Goal: Task Accomplishment & Management: Manage account settings

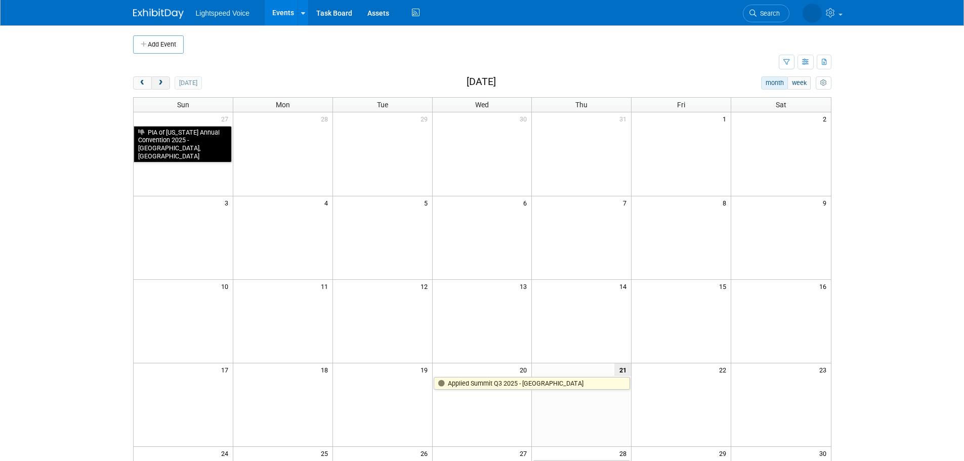
click at [166, 88] on button "next" at bounding box center [160, 82] width 19 height 13
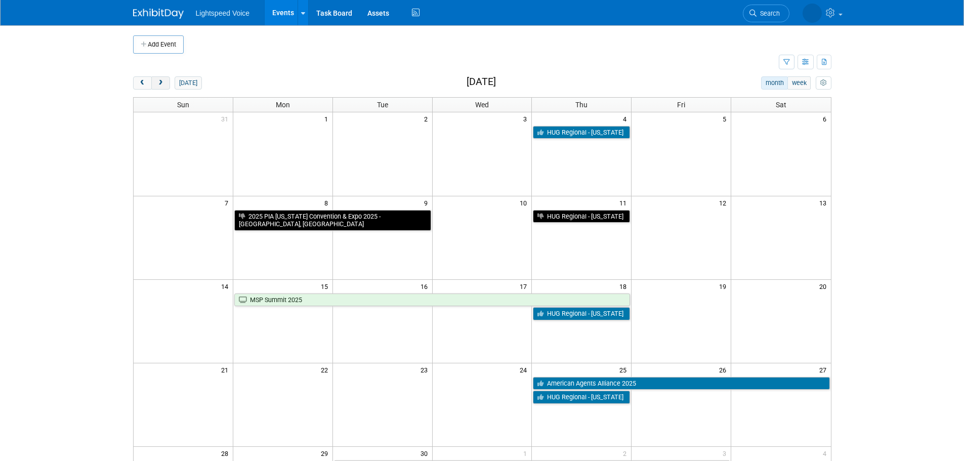
click at [166, 88] on button "next" at bounding box center [160, 82] width 19 height 13
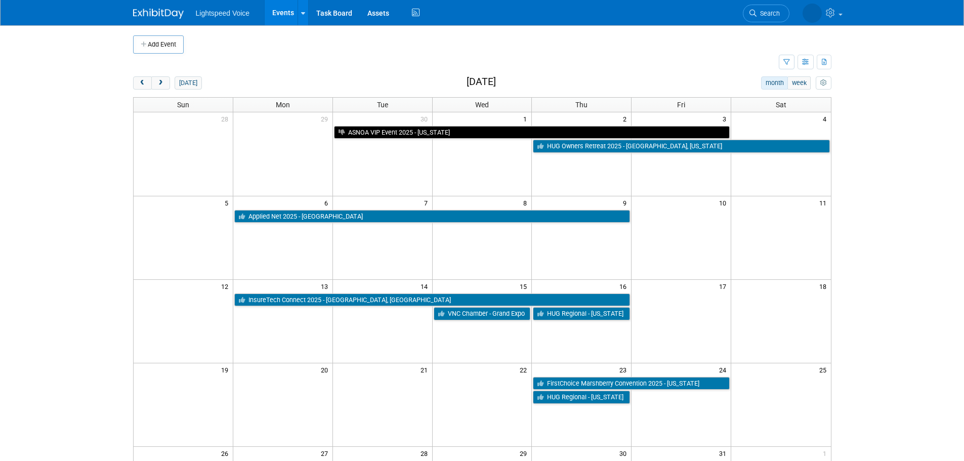
click at [92, 177] on body "Lightspeed Voice Events Add Event Bulk Upload Events Shareable Event Boards Rec…" at bounding box center [482, 230] width 964 height 461
click at [148, 82] on button "prev" at bounding box center [142, 82] width 19 height 13
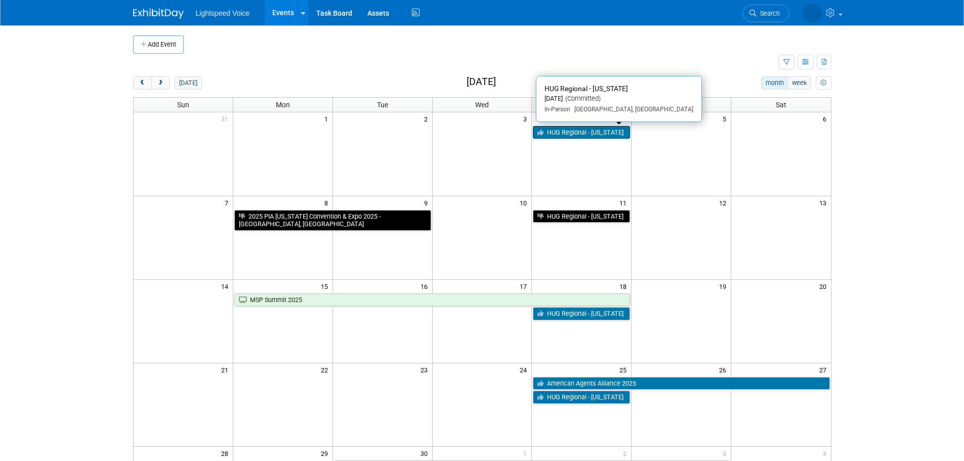
click at [558, 133] on link "HUG Regional - [US_STATE]" at bounding box center [581, 132] width 97 height 13
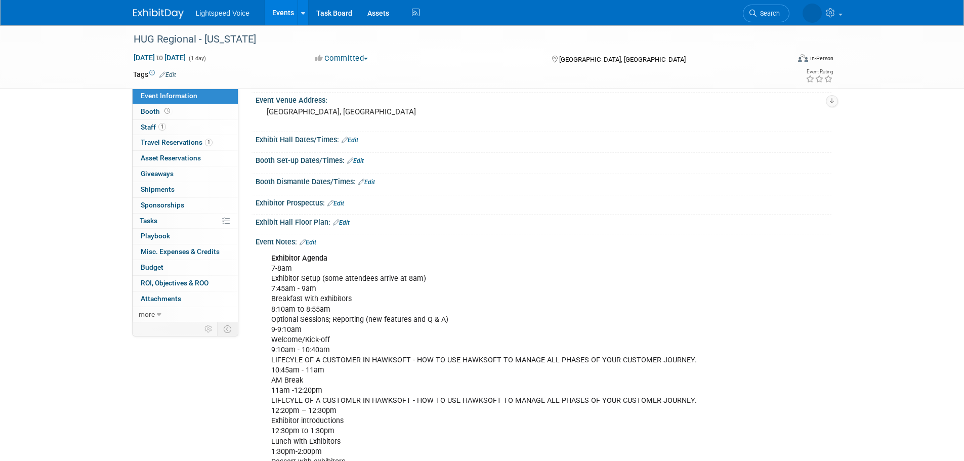
scroll to position [51, 0]
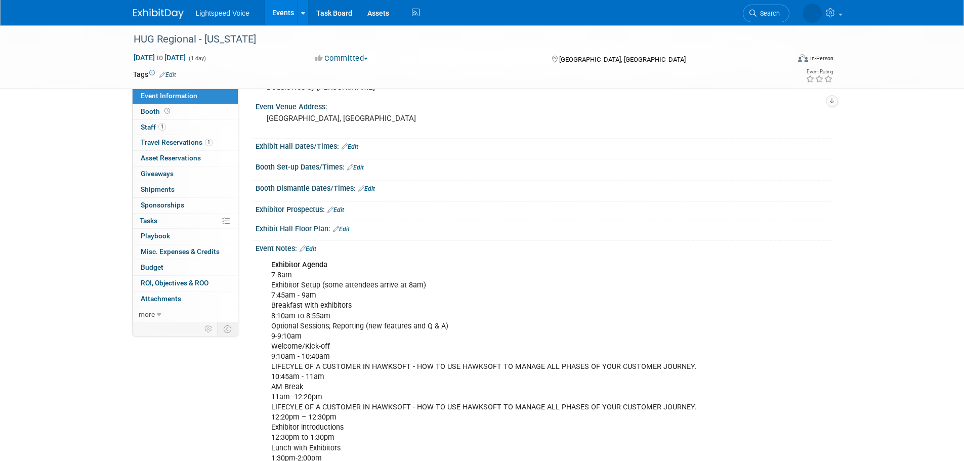
click at [309, 250] on link "Edit" at bounding box center [308, 248] width 17 height 7
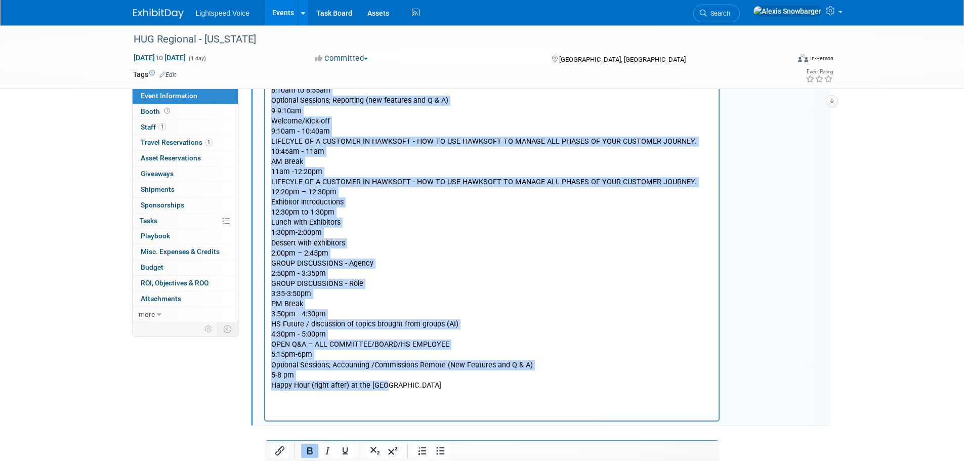
scroll to position [366, 0]
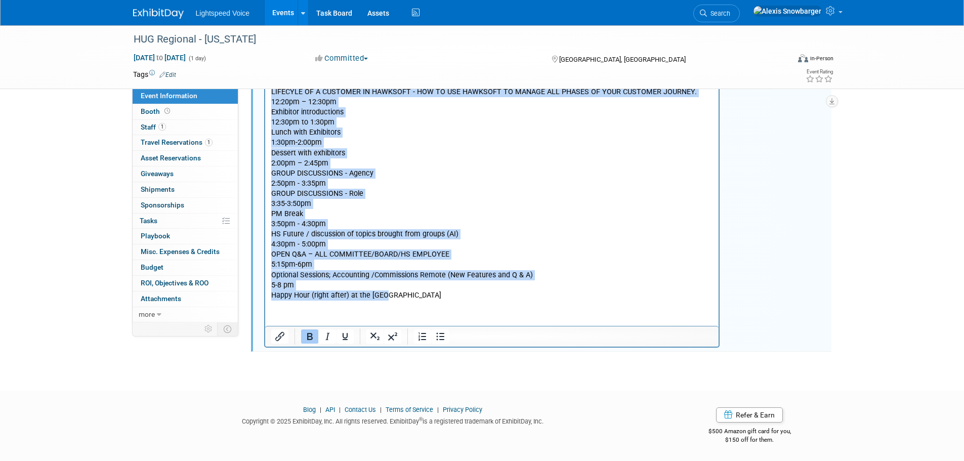
drag, startPoint x: 272, startPoint y: -56, endPoint x: 383, endPoint y: 361, distance: 431.1
click at [383, 301] on html "Exhibitor Agenda 7-8am Exhibitor Setup (some attendees arrive at 8am) 7:45am - …" at bounding box center [492, 121] width 454 height 360
paste body "Rich Text Area. Press ALT-0 for help."
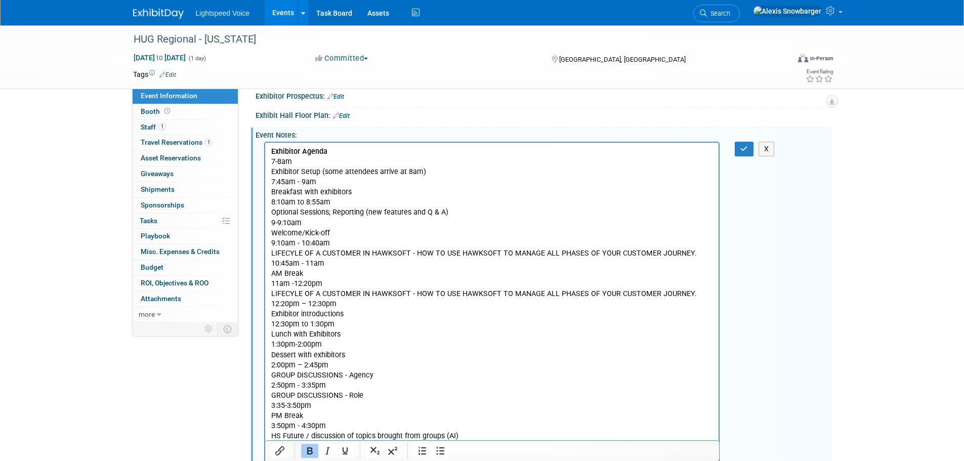
scroll to position [176, 0]
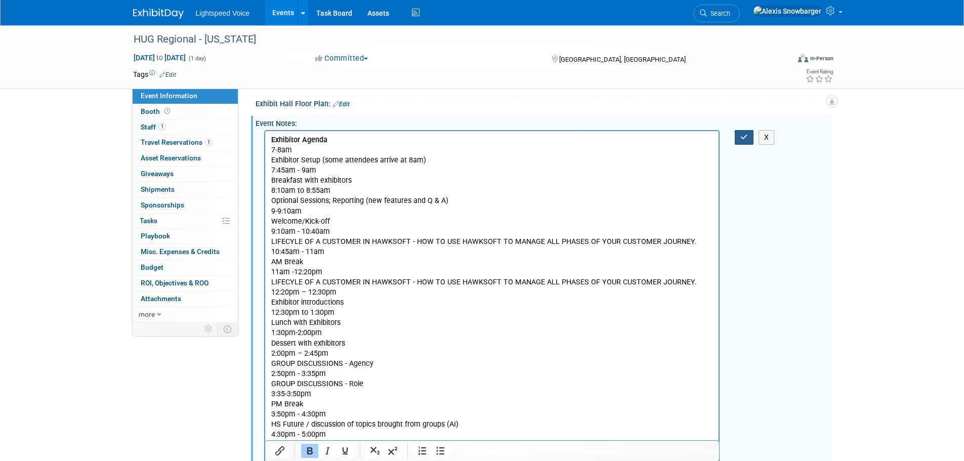
click at [743, 138] on icon "button" at bounding box center [744, 137] width 8 height 7
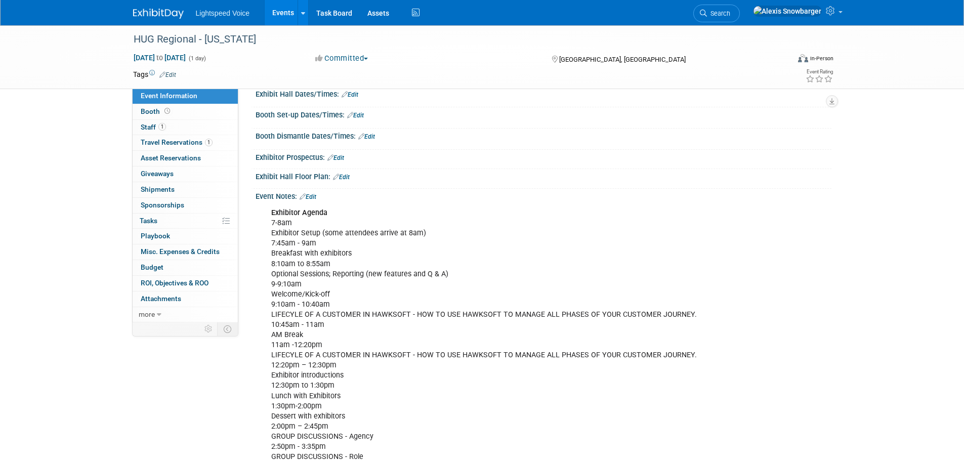
scroll to position [0, 0]
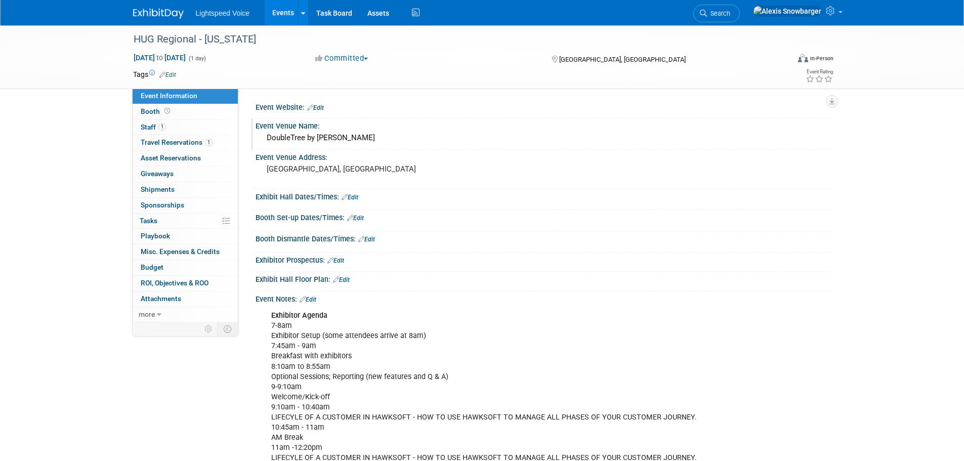
click at [357, 131] on div "DoubleTree by [PERSON_NAME]" at bounding box center [543, 138] width 561 height 16
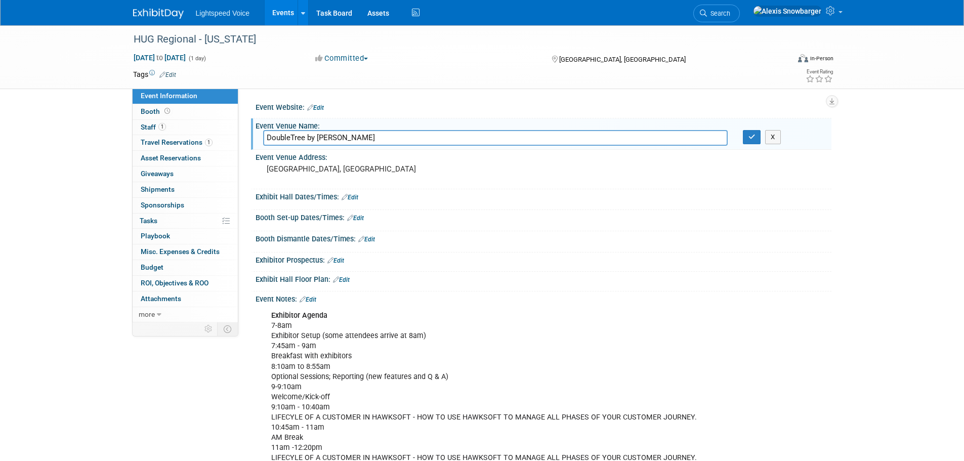
click at [357, 131] on input "DoubleTree by [PERSON_NAME]" at bounding box center [495, 138] width 465 height 16
click at [751, 138] on icon "button" at bounding box center [751, 137] width 7 height 7
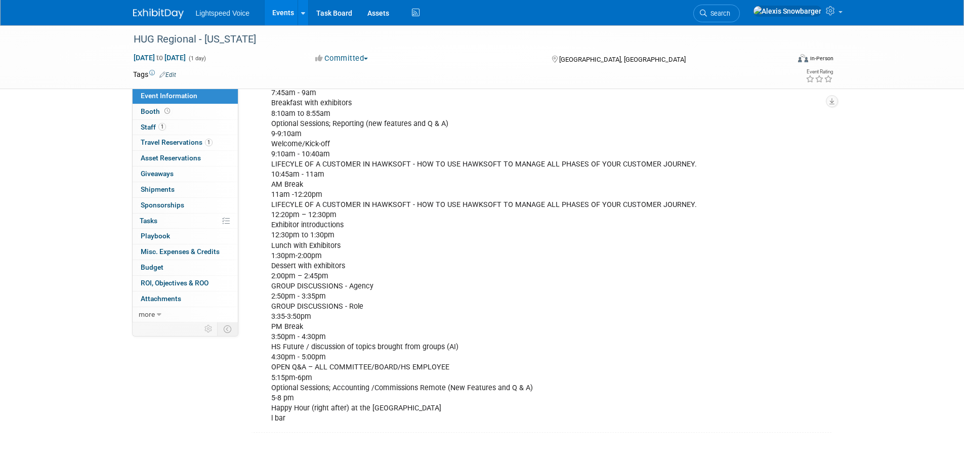
scroll to position [202, 0]
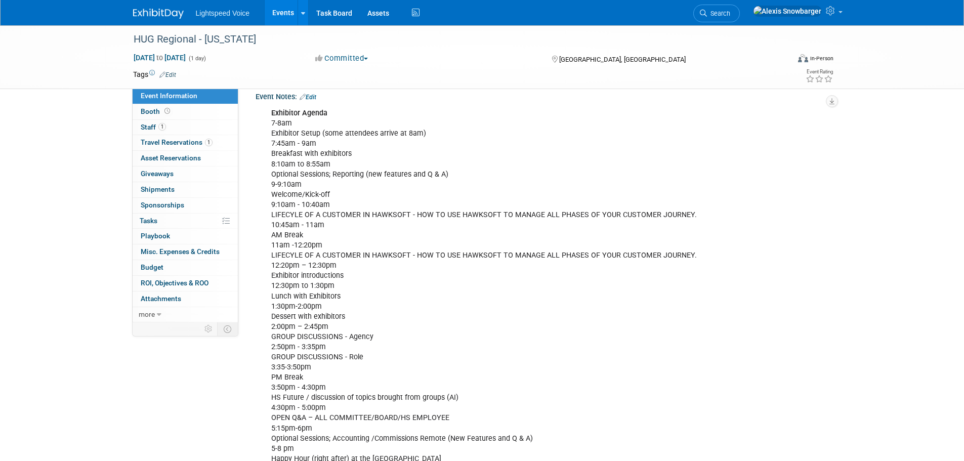
click at [279, 126] on div "Exhibitor Agenda 7-8am Exhibitor Setup (some attendees arrive at 8am) 7:45am - …" at bounding box center [492, 291] width 456 height 376
drag, startPoint x: 280, startPoint y: 143, endPoint x: 287, endPoint y: 143, distance: 6.6
click at [287, 143] on div "Exhibitor Agenda 7-8am Exhibitor Setup (some attendees arrive at 8am) 7:45am - …" at bounding box center [492, 291] width 456 height 376
click at [282, 157] on div "Exhibitor Agenda 7-8am Exhibitor Setup (some attendees arrive at 8am) 7:45am - …" at bounding box center [492, 291] width 456 height 376
drag, startPoint x: 271, startPoint y: 164, endPoint x: 451, endPoint y: 172, distance: 180.3
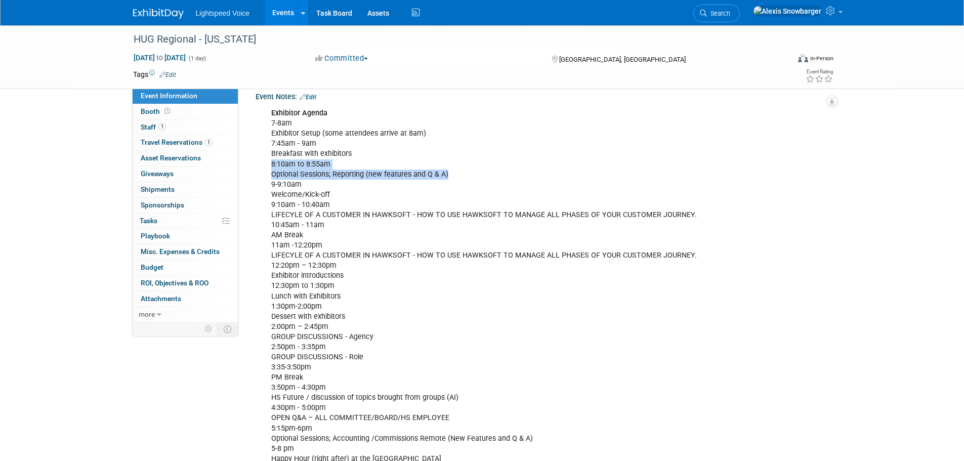
click at [451, 172] on div "Exhibitor Agenda 7-8am Exhibitor Setup (some attendees arrive at 8am) 7:45am - …" at bounding box center [492, 291] width 456 height 376
click at [281, 182] on div "Exhibitor Agenda 7-8am Exhibitor Setup (some attendees arrive at 8am) 7:45am - …" at bounding box center [492, 291] width 456 height 376
drag, startPoint x: 272, startPoint y: 184, endPoint x: 338, endPoint y: 195, distance: 67.3
click at [338, 195] on div "Exhibitor Agenda 7-8am Exhibitor Setup (some attendees arrive at 8am) 7:45am - …" at bounding box center [492, 291] width 456 height 376
click at [318, 202] on div "Exhibitor Agenda 7-8am Exhibitor Setup (some attendees arrive at 8am) 7:45am - …" at bounding box center [492, 291] width 456 height 376
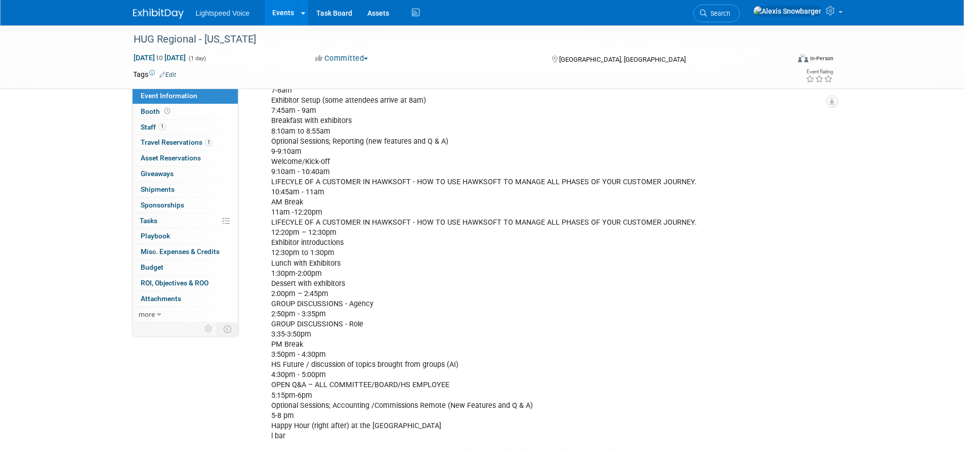
scroll to position [253, 0]
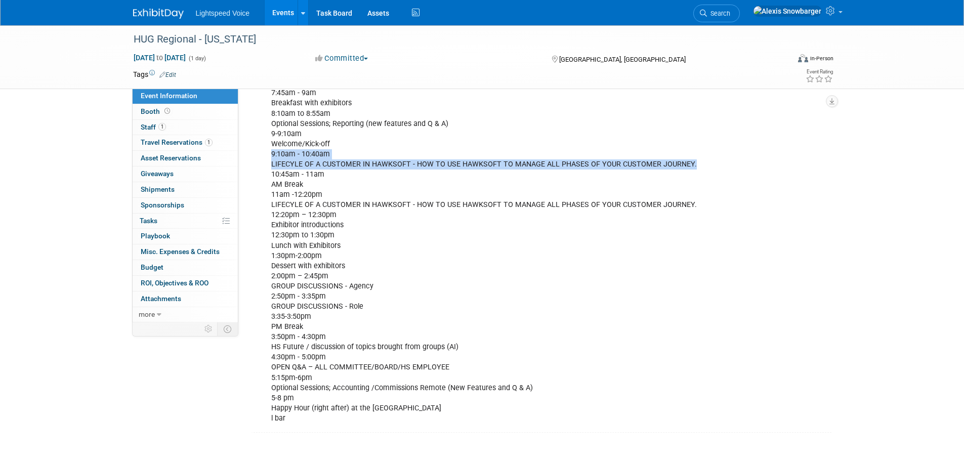
drag, startPoint x: 271, startPoint y: 156, endPoint x: 705, endPoint y: 162, distance: 433.7
click at [705, 162] on div "Exhibitor Agenda 7-8am Exhibitor Setup (some attendees arrive at 8am) 7:45am - …" at bounding box center [492, 241] width 456 height 376
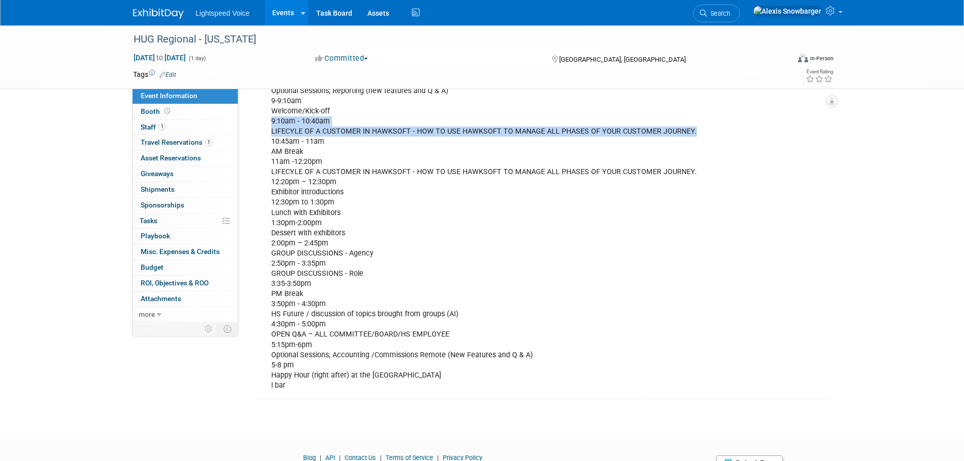
scroll to position [304, 0]
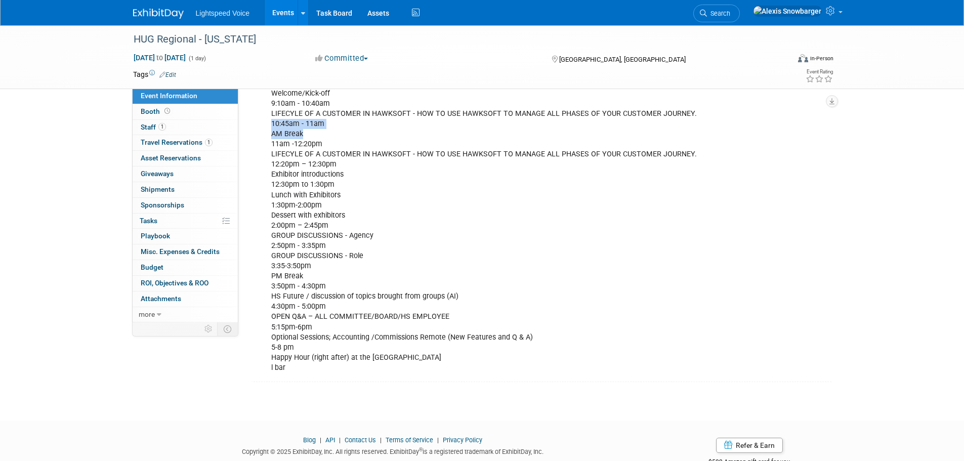
drag, startPoint x: 272, startPoint y: 122, endPoint x: 355, endPoint y: 131, distance: 83.4
click at [355, 131] on div "Exhibitor Agenda 7-8am Exhibitor Setup (some attendees arrive at 8am) 7:45am - …" at bounding box center [492, 190] width 456 height 376
drag, startPoint x: 273, startPoint y: 145, endPoint x: 465, endPoint y: 156, distance: 192.1
click at [465, 156] on div "Exhibitor Agenda 7-8am Exhibitor Setup (some attendees arrive at 8am) 7:45am - …" at bounding box center [492, 190] width 456 height 376
click at [299, 146] on div "Exhibitor Agenda 7-8am Exhibitor Setup (some attendees arrive at 8am) 7:45am - …" at bounding box center [492, 190] width 456 height 376
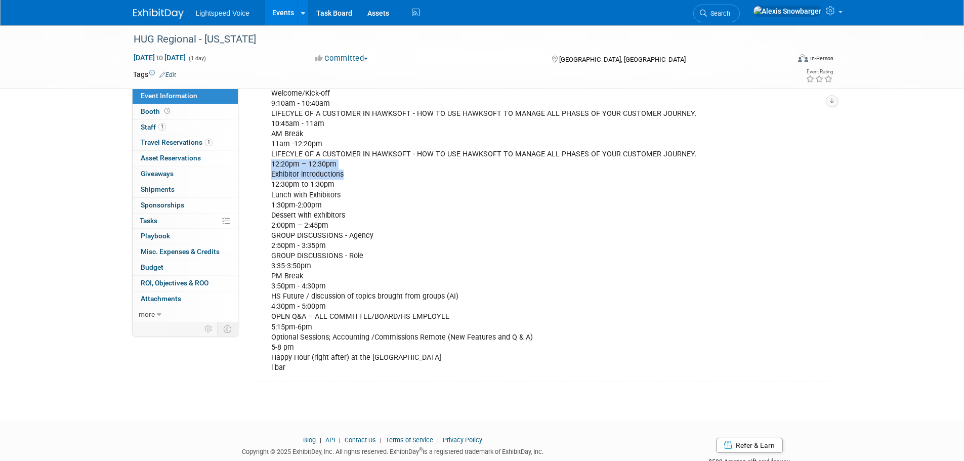
drag, startPoint x: 270, startPoint y: 165, endPoint x: 366, endPoint y: 173, distance: 96.9
click at [366, 173] on div "Exhibitor Agenda 7-8am Exhibitor Setup (some attendees arrive at 8am) 7:45am - …" at bounding box center [492, 190] width 456 height 376
drag, startPoint x: 271, startPoint y: 183, endPoint x: 344, endPoint y: 191, distance: 73.8
click at [344, 191] on div "Exhibitor Agenda 7-8am Exhibitor Setup (some attendees arrive at 8am) 7:45am - …" at bounding box center [492, 190] width 456 height 376
click at [275, 203] on div "Exhibitor Agenda 7-8am Exhibitor Setup (some attendees arrive at 8am) 7:45am - …" at bounding box center [492, 190] width 456 height 376
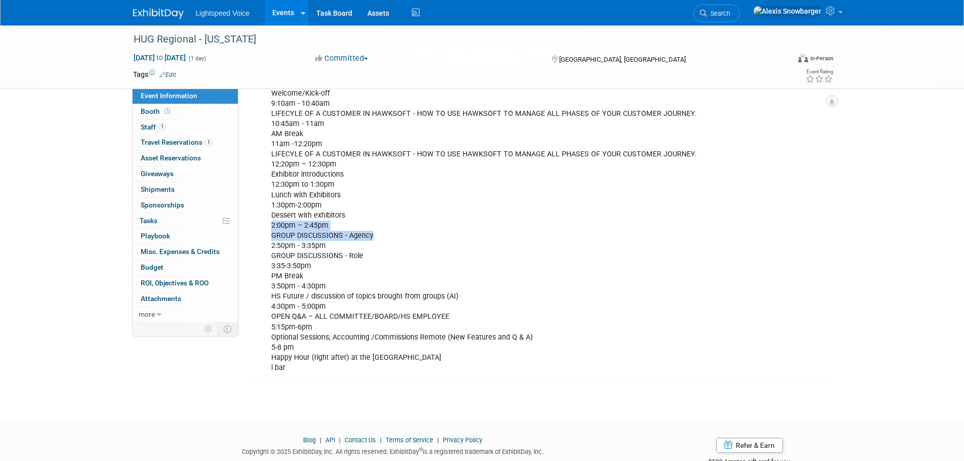
drag, startPoint x: 268, startPoint y: 222, endPoint x: 372, endPoint y: 240, distance: 105.9
click at [372, 240] on div "Exhibitor Agenda 7-8am Exhibitor Setup (some attendees arrive at 8am) 7:45am - …" at bounding box center [492, 190] width 456 height 376
click at [302, 251] on div "Exhibitor Agenda 7-8am Exhibitor Setup (some attendees arrive at 8am) 7:45am - …" at bounding box center [492, 190] width 456 height 376
drag, startPoint x: 271, startPoint y: 246, endPoint x: 362, endPoint y: 255, distance: 91.5
click at [362, 255] on div "Exhibitor Agenda 7-8am Exhibitor Setup (some attendees arrive at 8am) 7:45am - …" at bounding box center [492, 190] width 456 height 376
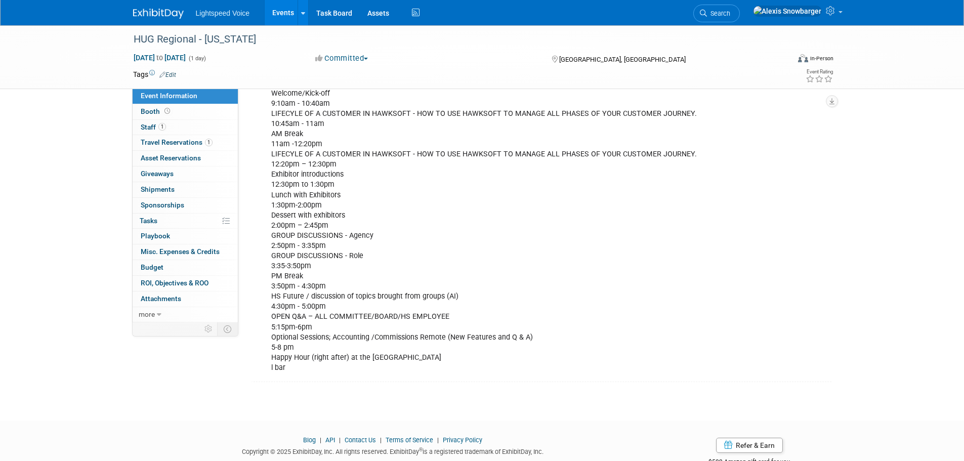
click at [269, 272] on div "Exhibitor Agenda 7-8am Exhibitor Setup (some attendees arrive at 8am) 7:45am - …" at bounding box center [492, 190] width 456 height 376
drag, startPoint x: 269, startPoint y: 266, endPoint x: 314, endPoint y: 276, distance: 46.5
click at [314, 276] on div "Exhibitor Agenda 7-8am Exhibitor Setup (some attendees arrive at 8am) 7:45am - …" at bounding box center [492, 190] width 456 height 376
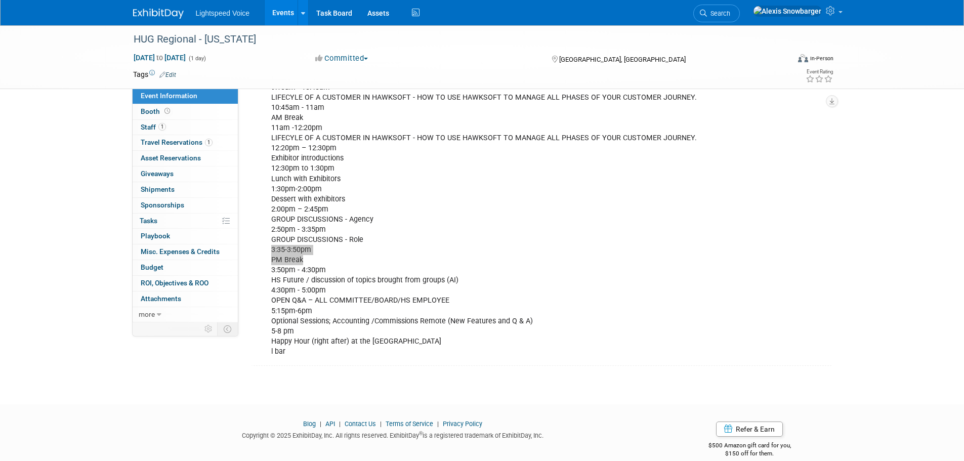
scroll to position [334, 0]
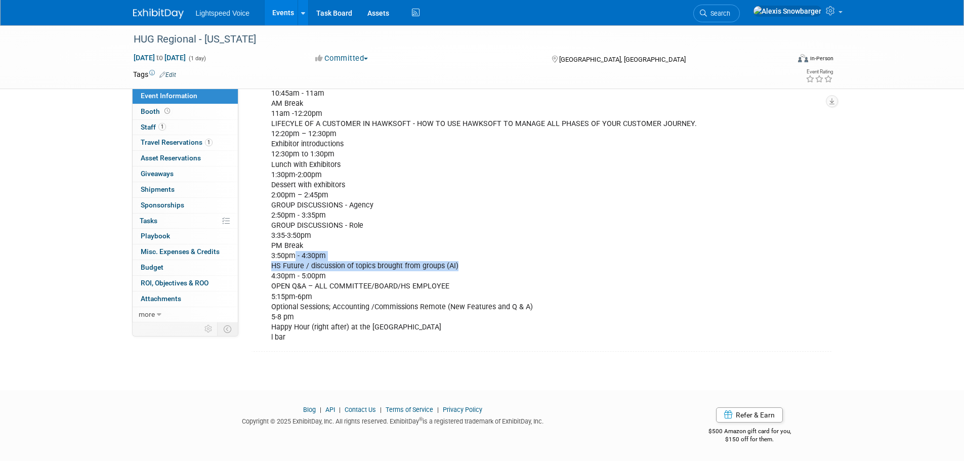
drag, startPoint x: 294, startPoint y: 259, endPoint x: 462, endPoint y: 271, distance: 168.9
click at [462, 271] on div "Exhibitor Agenda 7-8am Exhibitor Setup (some attendees arrive at 8am) 7:45am - …" at bounding box center [492, 160] width 456 height 376
click at [317, 273] on div "Exhibitor Agenda 7-8am Exhibitor Setup (some attendees arrive at 8am) 7:45am - …" at bounding box center [492, 160] width 456 height 376
drag, startPoint x: 270, startPoint y: 273, endPoint x: 450, endPoint y: 290, distance: 180.4
click at [450, 290] on div "Exhibitor Agenda 7-8am Exhibitor Setup (some attendees arrive at 8am) 7:45am - …" at bounding box center [492, 160] width 456 height 376
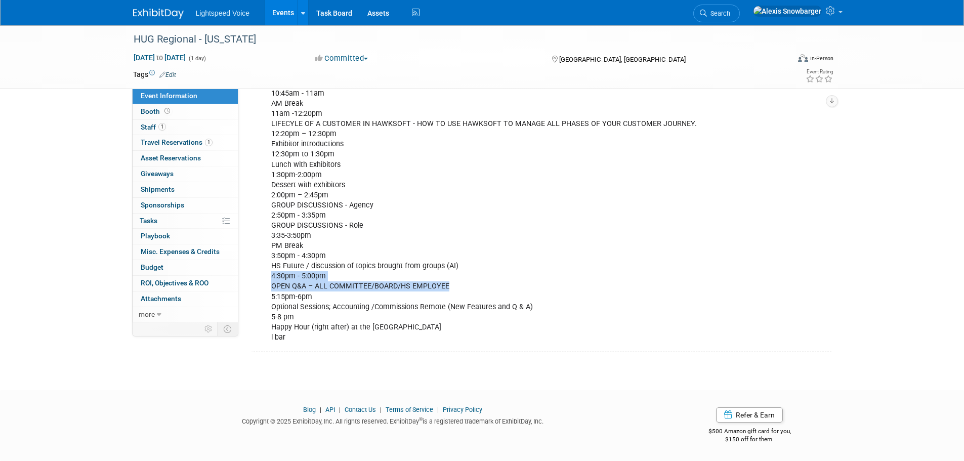
click at [420, 288] on div "Exhibitor Agenda 7-8am Exhibitor Setup (some attendees arrive at 8am) 7:45am - …" at bounding box center [492, 160] width 456 height 376
drag, startPoint x: 274, startPoint y: 295, endPoint x: 337, endPoint y: 303, distance: 63.2
click at [337, 303] on div "Exhibitor Agenda 7-8am Exhibitor Setup (some attendees arrive at 8am) 7:45am - …" at bounding box center [492, 160] width 456 height 376
click at [313, 303] on div "Exhibitor Agenda 7-8am Exhibitor Setup (some attendees arrive at 8am) 7:45am - …" at bounding box center [492, 160] width 456 height 376
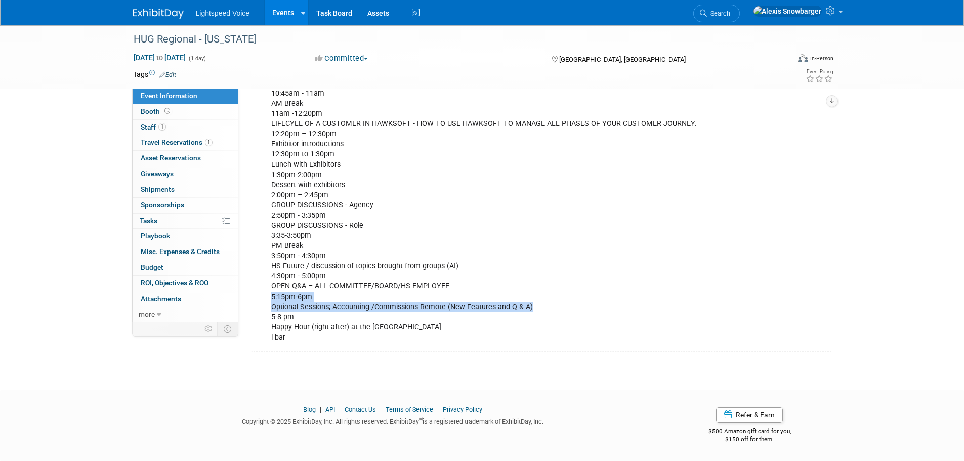
drag, startPoint x: 267, startPoint y: 293, endPoint x: 533, endPoint y: 311, distance: 266.3
click at [533, 311] on div "Exhibitor Agenda 7-8am Exhibitor Setup (some attendees arrive at 8am) 7:45am - …" at bounding box center [492, 160] width 456 height 376
click at [318, 311] on div "Exhibitor Agenda 7-8am Exhibitor Setup (some attendees arrive at 8am) 7:45am - …" at bounding box center [492, 160] width 456 height 376
drag, startPoint x: 280, startPoint y: 313, endPoint x: 380, endPoint y: 317, distance: 99.7
click at [380, 317] on div "Exhibitor Agenda 7-8am Exhibitor Setup (some attendees arrive at 8am) 7:45am - …" at bounding box center [492, 160] width 456 height 376
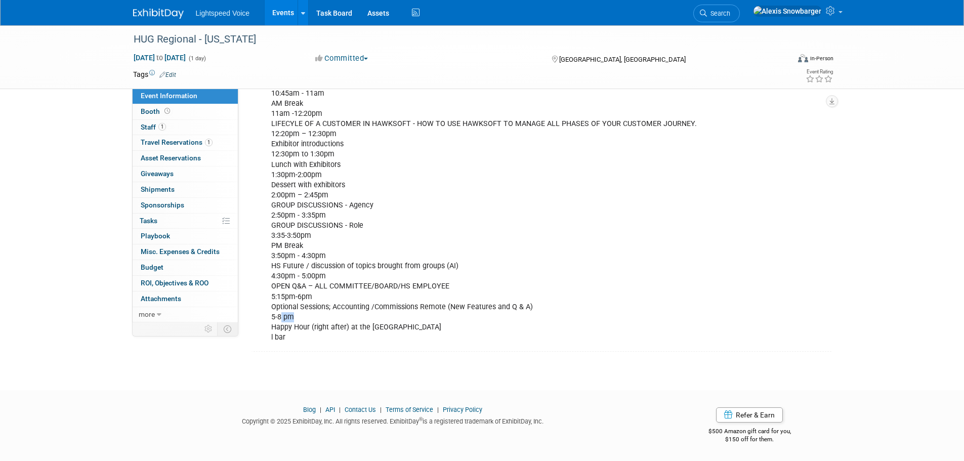
click at [311, 317] on div "Exhibitor Agenda 7-8am Exhibitor Setup (some attendees arrive at 8am) 7:45am - …" at bounding box center [492, 160] width 456 height 376
click at [290, 321] on div "Exhibitor Agenda 7-8am Exhibitor Setup (some attendees arrive at 8am) 7:45am - …" at bounding box center [492, 160] width 456 height 376
drag, startPoint x: 269, startPoint y: 318, endPoint x: 318, endPoint y: 320, distance: 48.6
click at [318, 320] on div "Exhibitor Agenda 7-8am Exhibitor Setup (some attendees arrive at 8am) 7:45am - …" at bounding box center [492, 160] width 456 height 376
click at [298, 320] on div "Exhibitor Agenda 7-8am Exhibitor Setup (some attendees arrive at 8am) 7:45am - …" at bounding box center [492, 160] width 456 height 376
